Goal: Task Accomplishment & Management: Complete application form

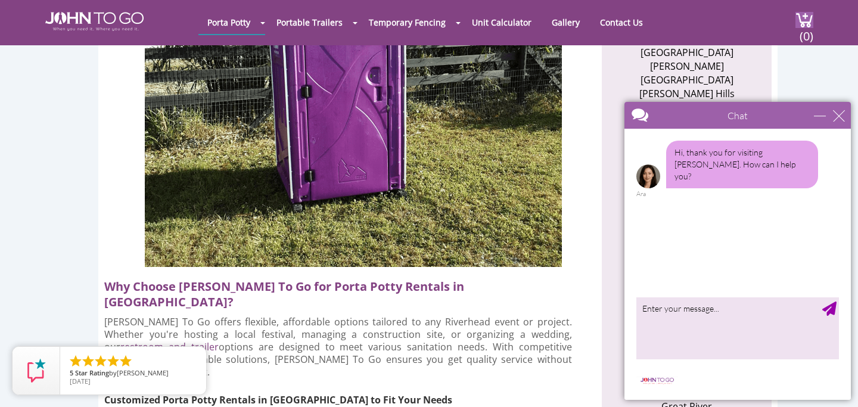
scroll to position [845, 0]
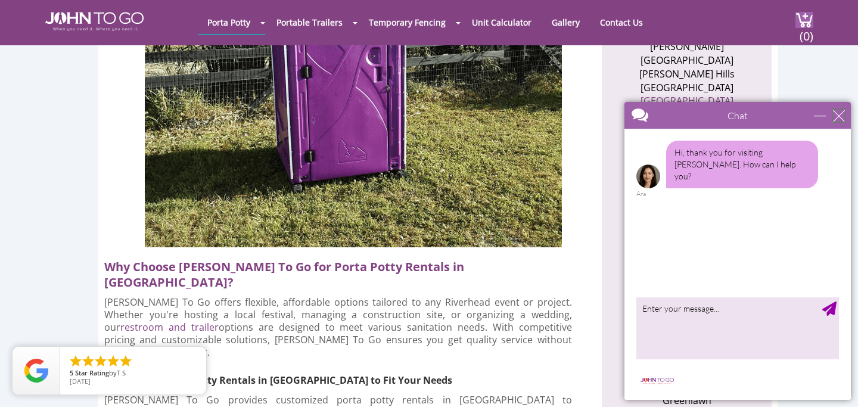
click at [839, 117] on div "close" at bounding box center [839, 116] width 12 height 12
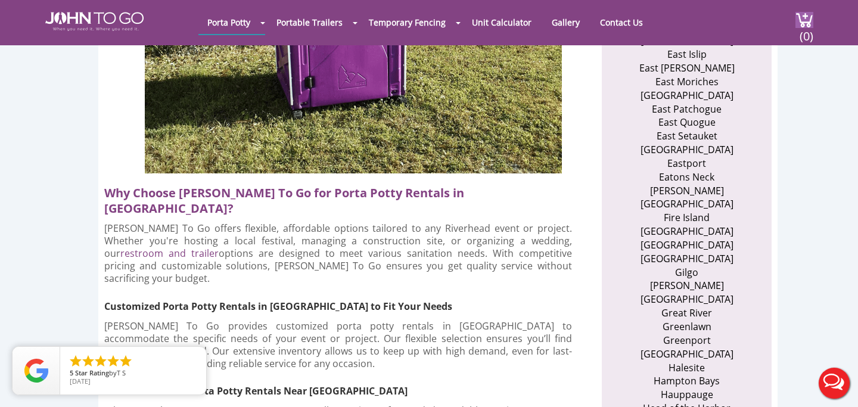
scroll to position [940, 0]
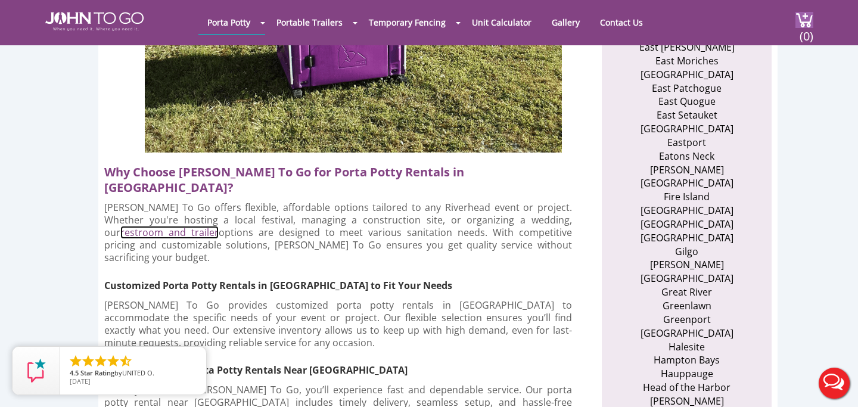
click at [219, 226] on link "restroom and trailer" at bounding box center [169, 232] width 98 height 13
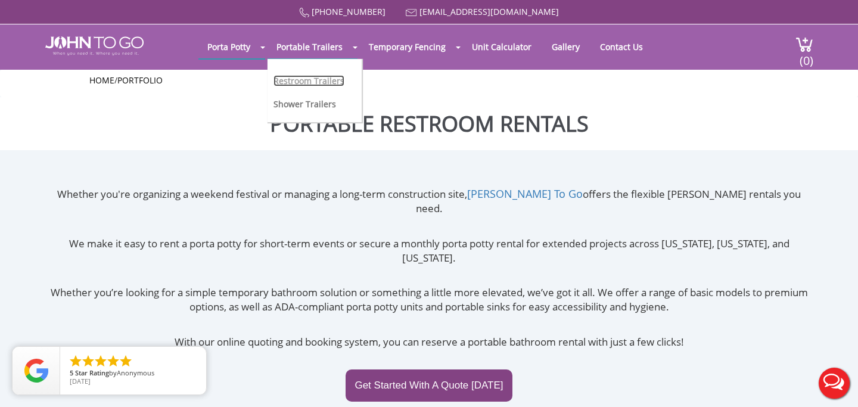
click at [297, 76] on link "Restroom Trailers" at bounding box center [308, 80] width 71 height 11
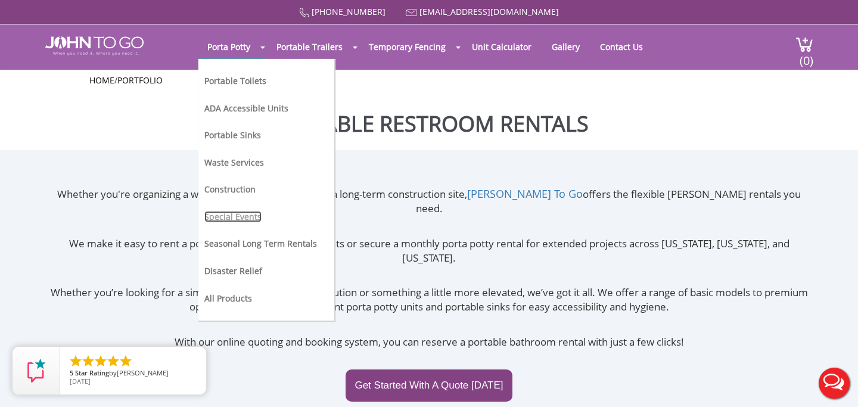
click at [236, 214] on link "Special Events" at bounding box center [232, 216] width 57 height 11
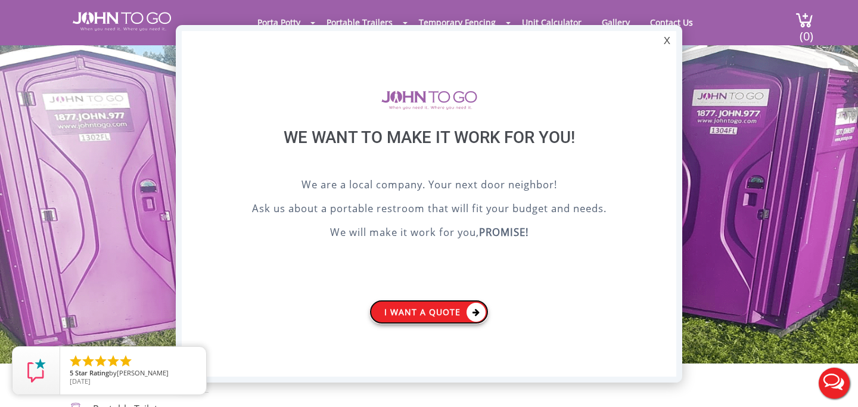
click at [474, 312] on icon at bounding box center [475, 312] width 19 height 19
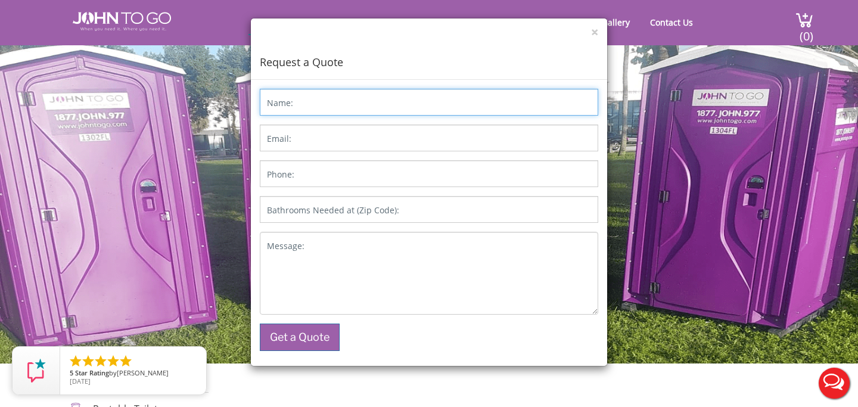
click at [302, 104] on input "Name:" at bounding box center [429, 102] width 338 height 27
type input "Elissa Black"
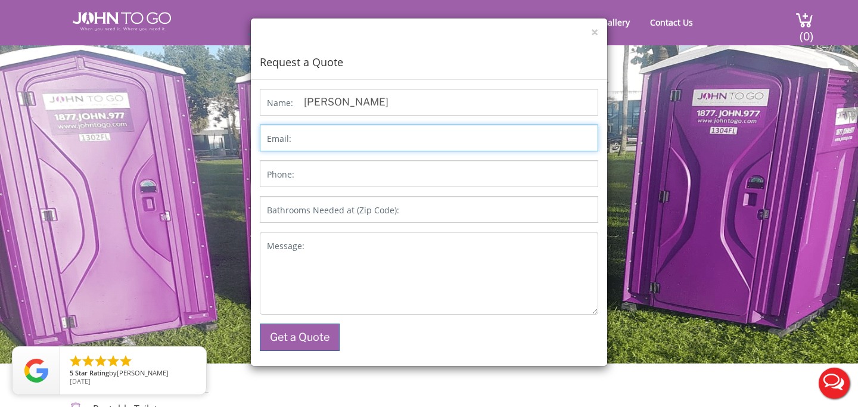
click at [333, 135] on input "Email:" at bounding box center [429, 137] width 338 height 27
type input "elissaedgertonblack@gmail.com"
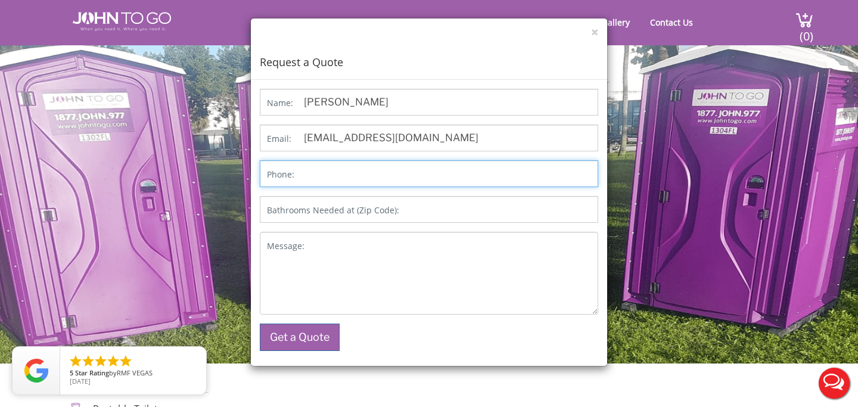
click at [319, 170] on input "Phone:" at bounding box center [429, 173] width 338 height 27
type input "917 207 6298"
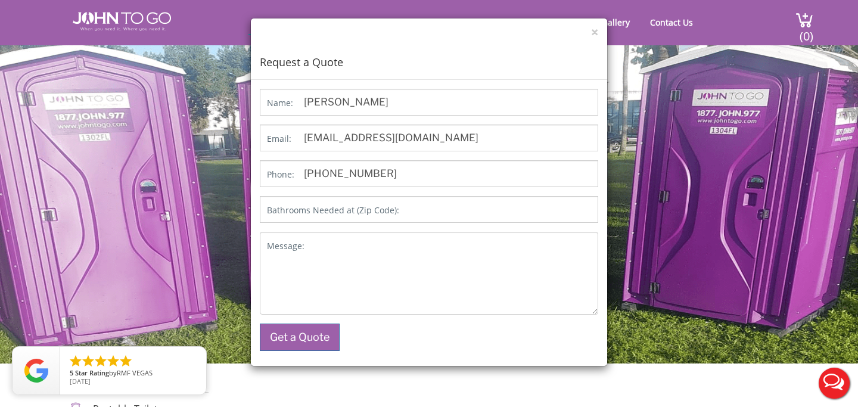
click at [339, 212] on label "Bathrooms Needed at (Zip Code):" at bounding box center [333, 210] width 132 height 12
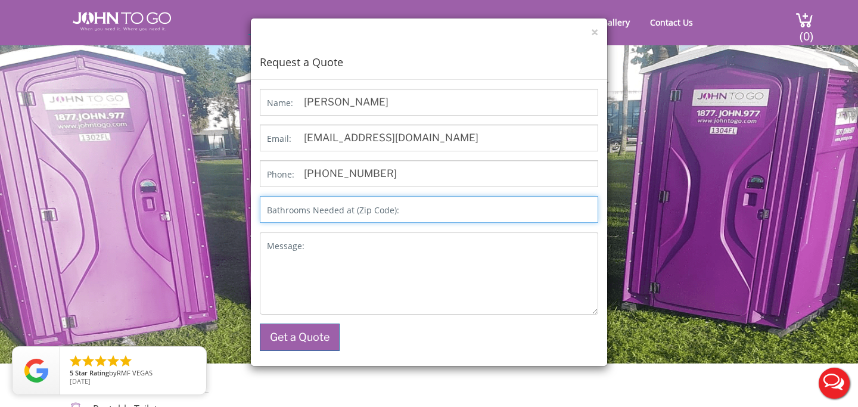
click at [339, 212] on input "Bathrooms Needed at (Zip Code):" at bounding box center [429, 209] width 338 height 27
type input "11933"
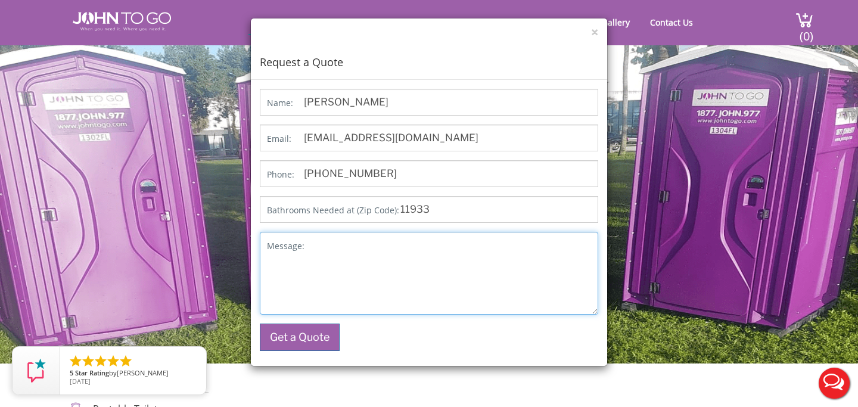
click at [322, 259] on textarea "Message:" at bounding box center [429, 273] width 338 height 83
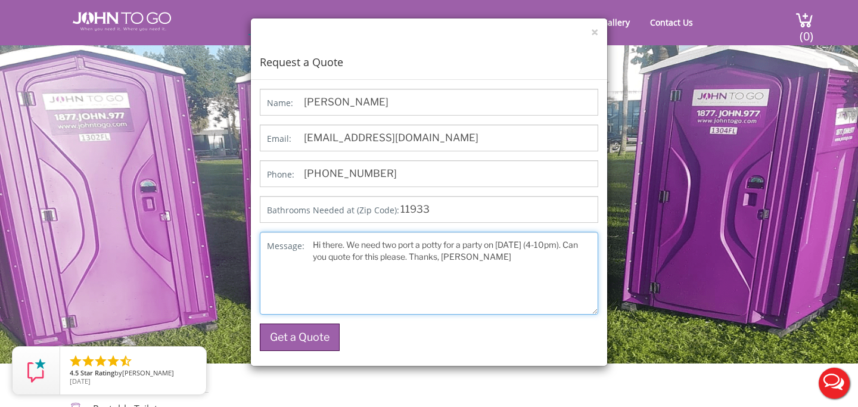
type textarea "Hi there. We need two port a potty for a party on August 23 (4-10pm). Can you q…"
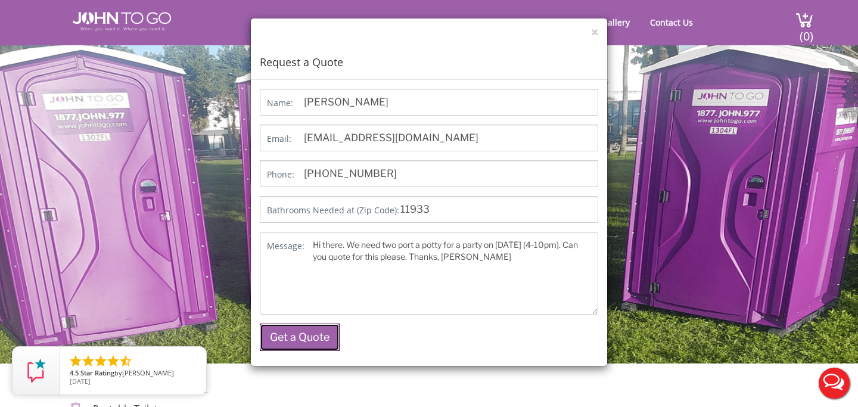
click at [301, 332] on button "Get a Quote" at bounding box center [300, 336] width 80 height 27
